Goal: Task Accomplishment & Management: Use online tool/utility

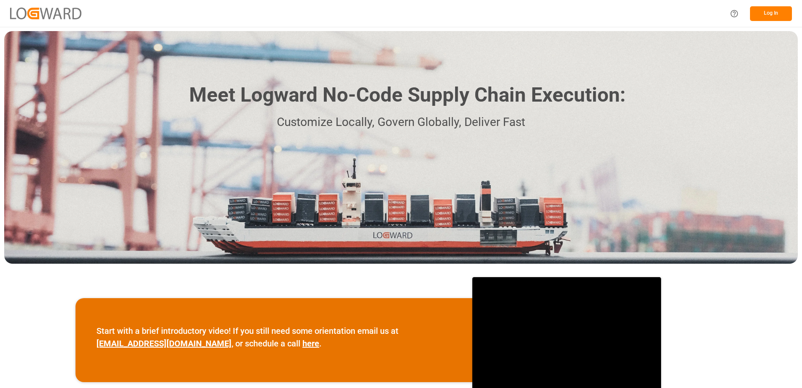
click at [765, 17] on button "Log In" at bounding box center [771, 13] width 42 height 15
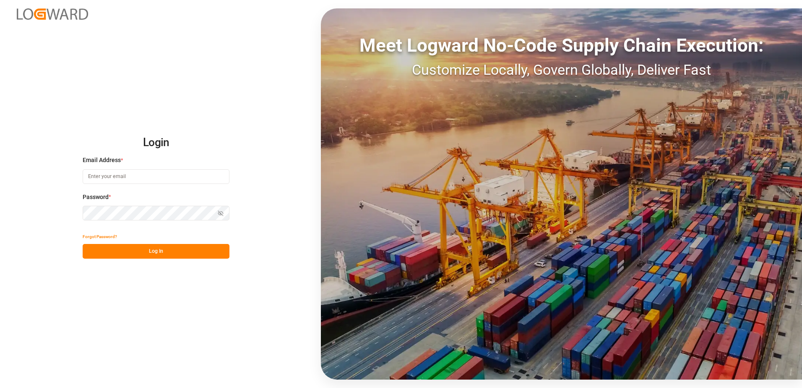
type input "[PERSON_NAME][EMAIL_ADDRESS][PERSON_NAME][DOMAIN_NAME]"
click at [144, 246] on button "Log In" at bounding box center [156, 251] width 147 height 15
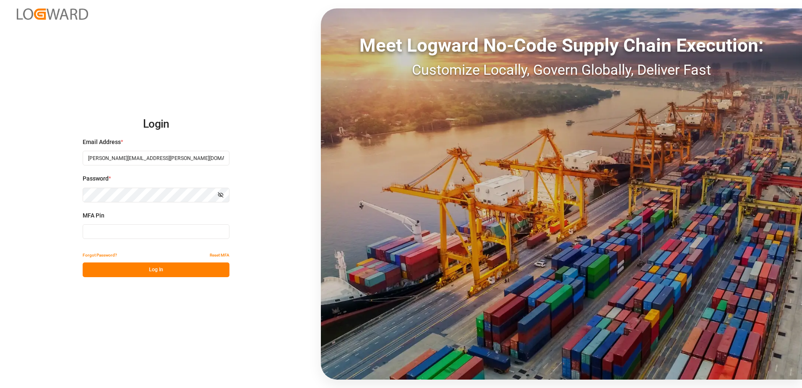
click at [149, 232] on input at bounding box center [156, 231] width 147 height 15
type input "731168"
click at [150, 279] on div "Login Email Address * [PERSON_NAME][EMAIL_ADDRESS][PERSON_NAME][DOMAIN_NAME] Pa…" at bounding box center [401, 194] width 802 height 388
click at [152, 272] on button "Log In" at bounding box center [156, 269] width 147 height 15
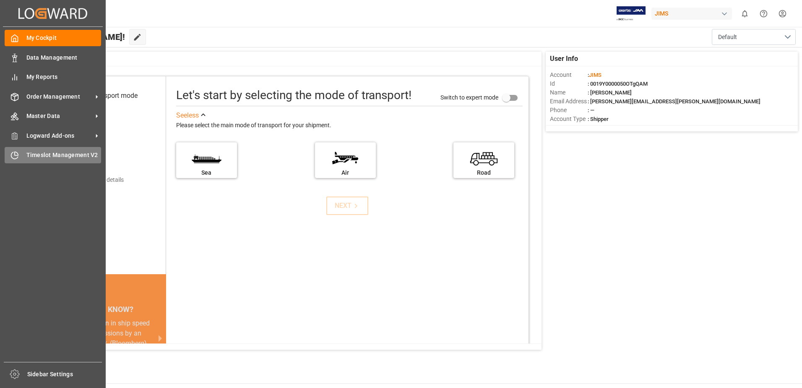
click at [21, 154] on div "Timeslot Management V2 Timeslot Management V2" at bounding box center [53, 155] width 97 height 16
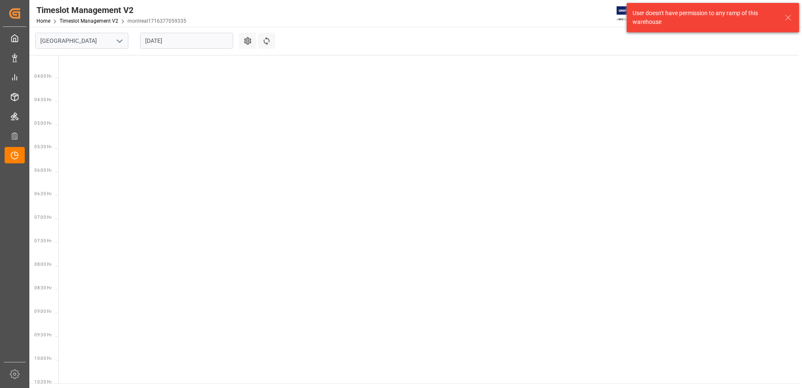
scroll to position [341, 0]
click at [120, 41] on icon "open menu" at bounding box center [120, 41] width 10 height 10
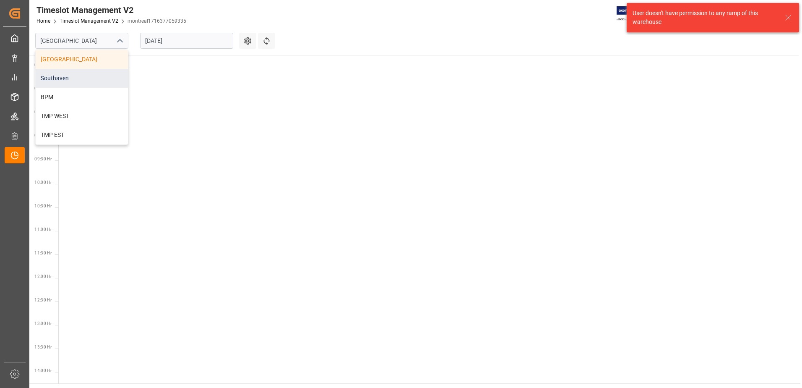
click at [70, 76] on div "Southaven" at bounding box center [82, 78] width 92 height 19
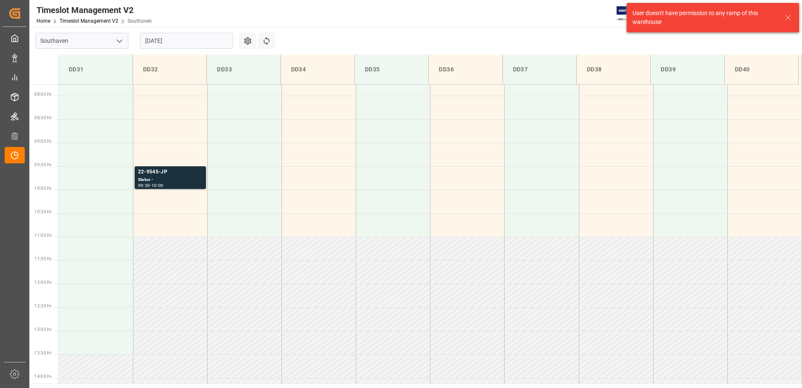
scroll to position [371, 0]
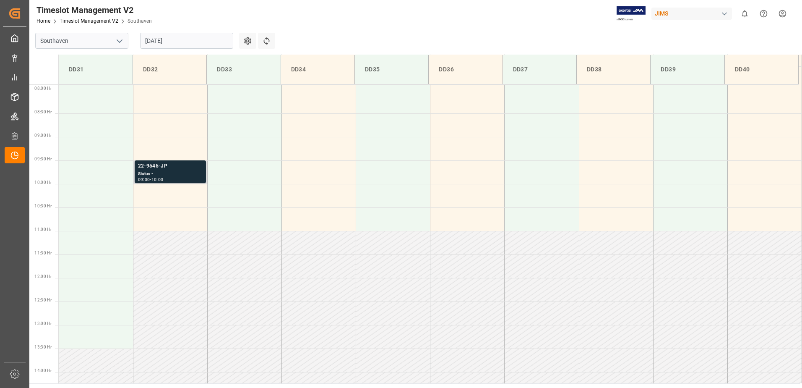
click at [157, 171] on div "Status -" at bounding box center [170, 173] width 65 height 7
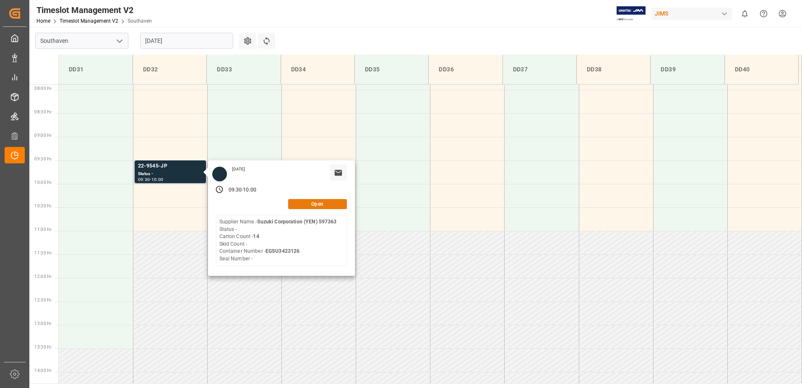
click at [305, 203] on button "Open" at bounding box center [317, 204] width 59 height 10
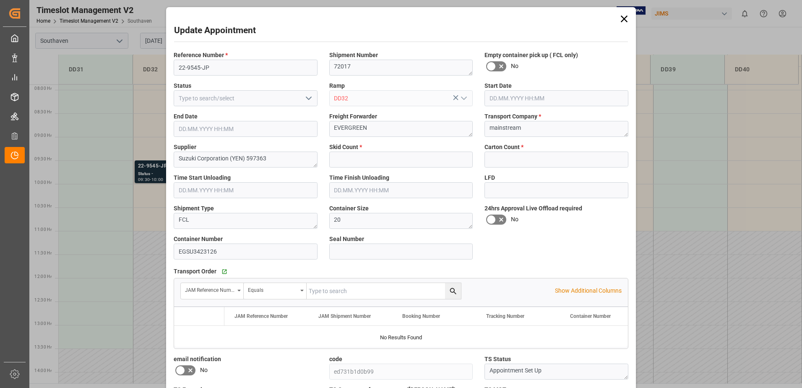
type input "0"
type input "14"
type input "[DATE] 09:30"
type input "[DATE] 10:00"
type input "[DATE] 12:46"
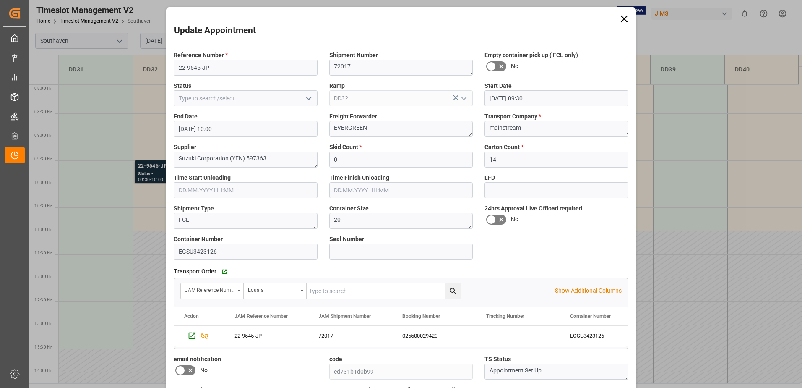
click at [222, 55] on span "Reference Number *" at bounding box center [201, 55] width 54 height 9
click at [211, 69] on input "22-9545-JP" at bounding box center [246, 68] width 144 height 16
click at [104, 167] on div "Update Appointment Reference Number * 22-9545-JP Shipment Number 72017 Empty co…" at bounding box center [401, 194] width 802 height 388
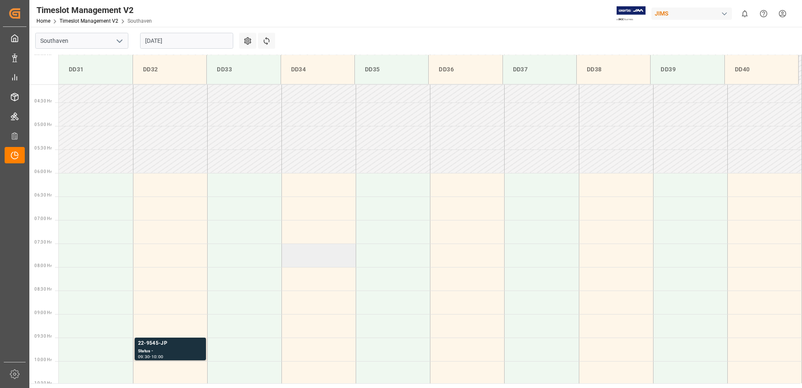
scroll to position [245, 0]
